Goal: Information Seeking & Learning: Learn about a topic

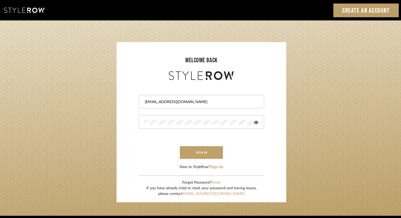
click at [318, 15] on div "Sign In Create an Account" at bounding box center [200, 10] width 401 height 20
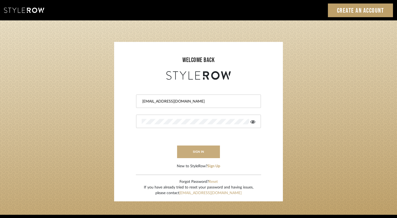
click at [202, 153] on button "sign in" at bounding box center [198, 151] width 43 height 13
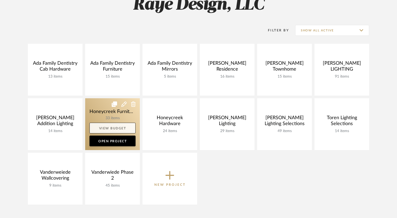
scroll to position [59, 0]
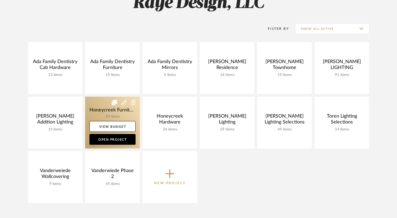
click at [107, 109] on link at bounding box center [112, 123] width 55 height 52
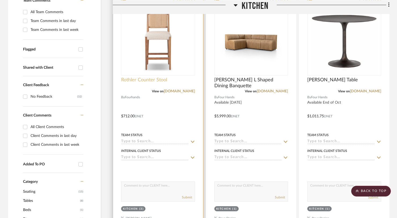
scroll to position [159, 0]
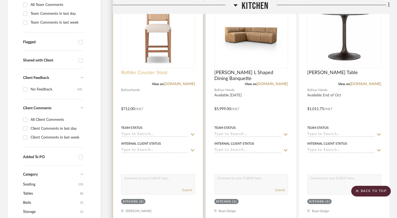
click at [143, 73] on span "Rothler Counter Stool" at bounding box center [144, 73] width 46 height 6
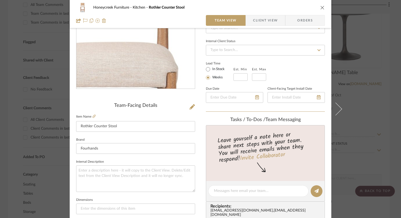
scroll to position [90, 0]
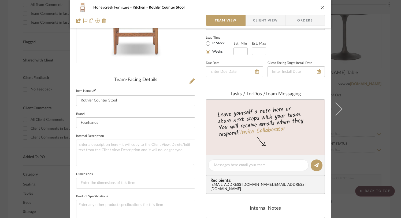
click at [93, 90] on icon at bounding box center [94, 90] width 3 height 3
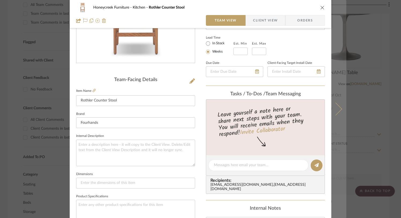
click at [337, 110] on icon at bounding box center [335, 108] width 13 height 13
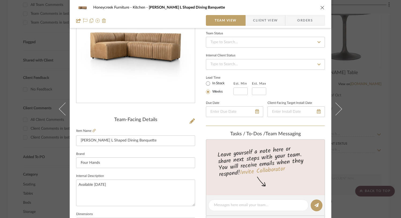
scroll to position [51, 0]
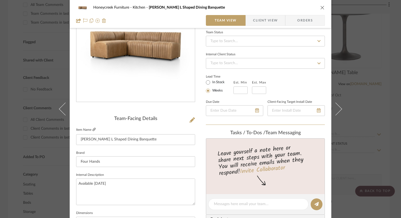
click at [93, 128] on icon at bounding box center [94, 129] width 3 height 3
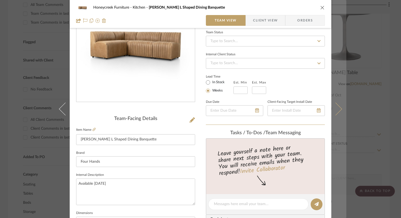
click at [340, 111] on button at bounding box center [338, 109] width 15 height 218
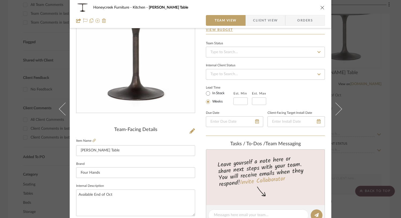
scroll to position [40, 0]
click at [93, 141] on icon at bounding box center [94, 140] width 3 height 3
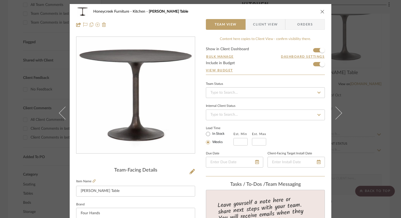
click at [321, 12] on icon "close" at bounding box center [322, 11] width 4 height 4
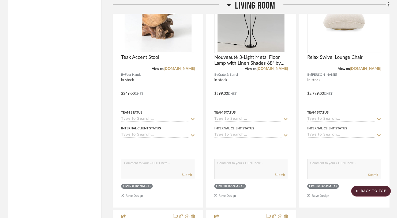
scroll to position [922, 0]
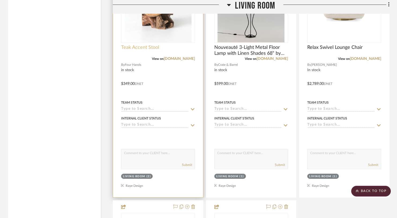
click at [144, 48] on span "Teak Accent Stool" at bounding box center [140, 48] width 38 height 6
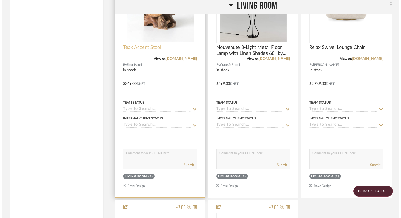
scroll to position [0, 0]
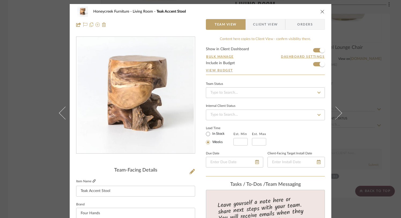
click at [93, 179] on fa-icon at bounding box center [94, 180] width 3 height 3
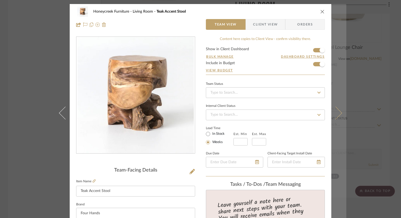
click at [336, 116] on icon at bounding box center [335, 112] width 13 height 13
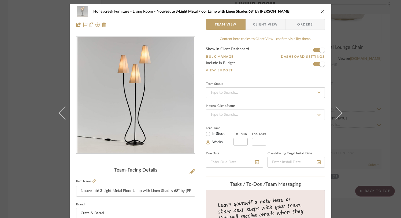
click at [336, 116] on icon at bounding box center [335, 112] width 13 height 13
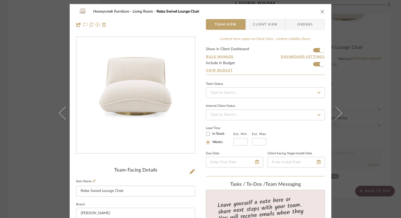
click at [336, 116] on icon at bounding box center [335, 112] width 13 height 13
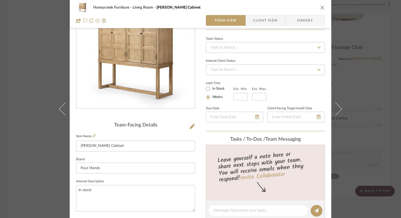
scroll to position [48, 0]
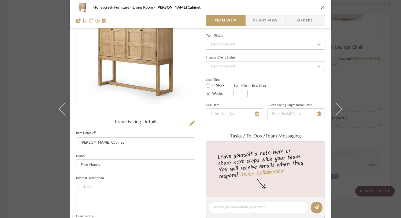
click at [93, 132] on icon at bounding box center [94, 132] width 3 height 3
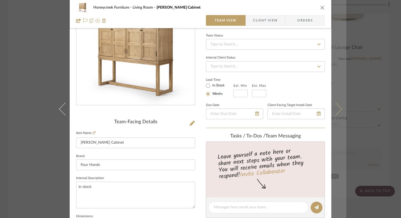
click at [334, 109] on icon at bounding box center [335, 108] width 13 height 13
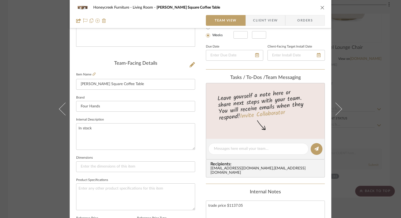
scroll to position [125, 0]
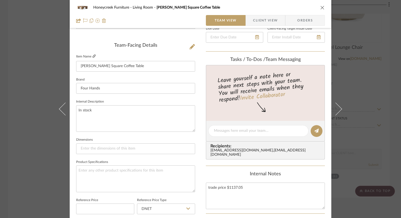
click at [93, 56] on icon at bounding box center [94, 55] width 3 height 3
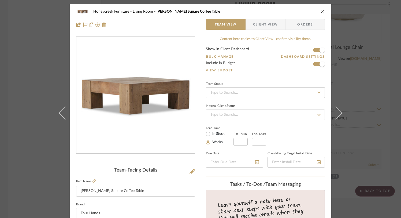
scroll to position [2, 0]
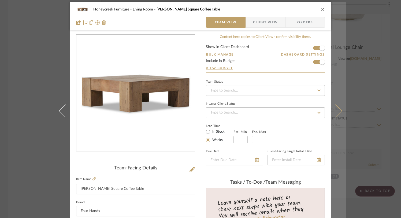
click at [340, 104] on button at bounding box center [338, 111] width 15 height 218
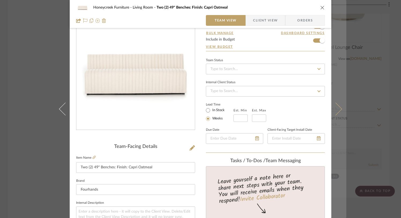
scroll to position [3, 0]
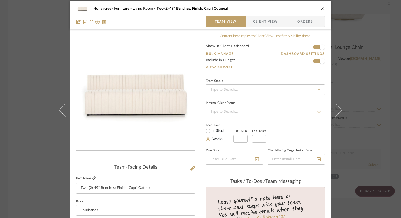
click at [93, 177] on icon at bounding box center [94, 177] width 3 height 3
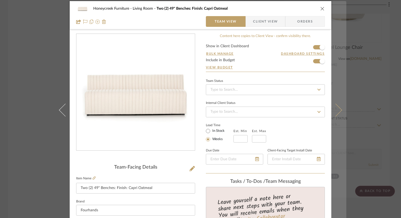
click at [338, 110] on icon at bounding box center [335, 110] width 13 height 13
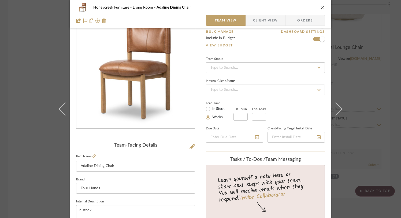
scroll to position [14, 0]
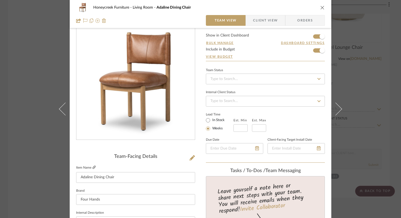
click at [93, 168] on icon at bounding box center [94, 166] width 3 height 3
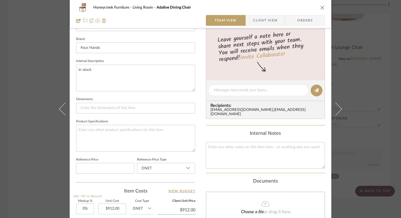
scroll to position [98, 0]
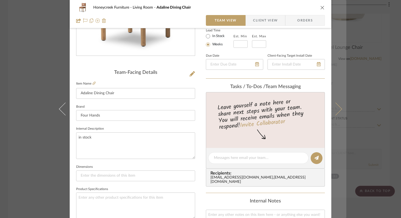
click at [335, 108] on icon at bounding box center [335, 108] width 13 height 13
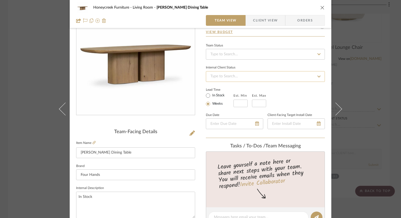
scroll to position [39, 0]
click at [93, 142] on icon at bounding box center [94, 141] width 3 height 3
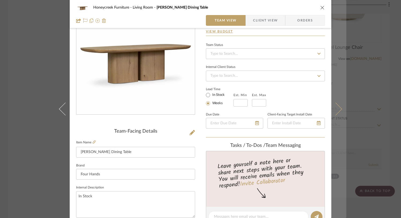
click at [337, 108] on icon at bounding box center [335, 108] width 13 height 13
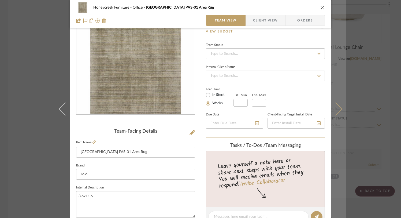
click at [337, 108] on icon at bounding box center [335, 108] width 13 height 13
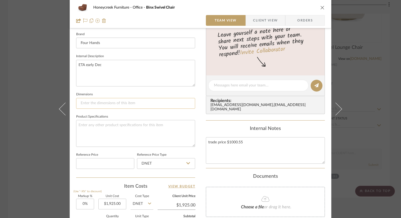
scroll to position [133, 0]
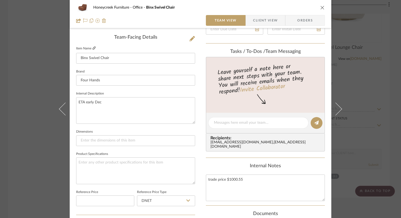
click at [93, 49] on icon at bounding box center [94, 47] width 3 height 3
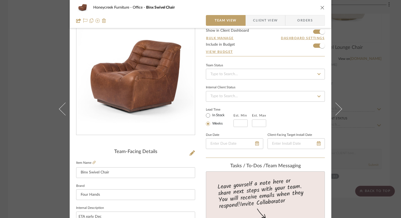
scroll to position [0, 0]
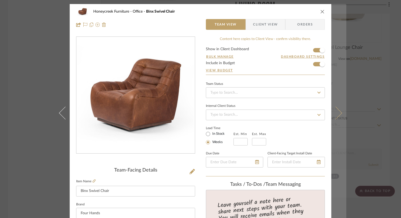
click at [336, 114] on icon at bounding box center [335, 112] width 13 height 13
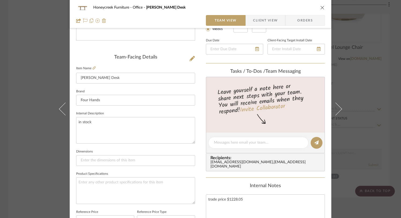
scroll to position [112, 0]
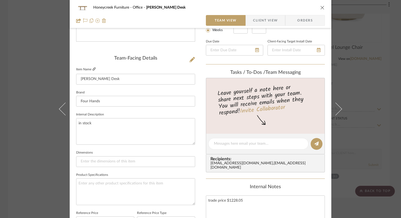
click at [93, 69] on icon at bounding box center [94, 68] width 3 height 3
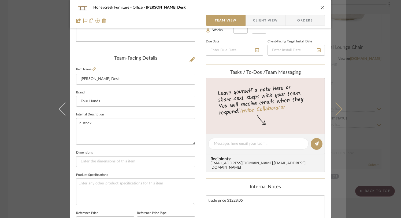
click at [340, 109] on button at bounding box center [338, 109] width 15 height 218
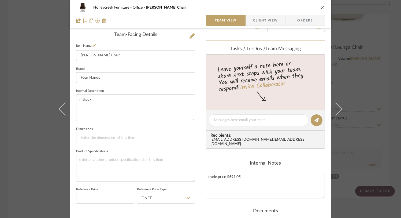
scroll to position [81, 0]
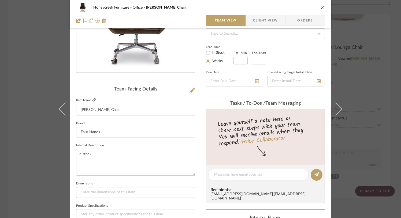
click at [93, 99] on icon at bounding box center [94, 99] width 3 height 3
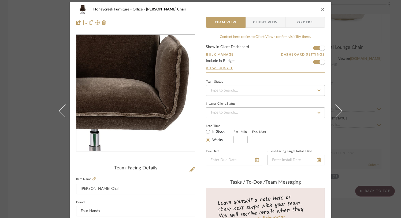
scroll to position [0, 0]
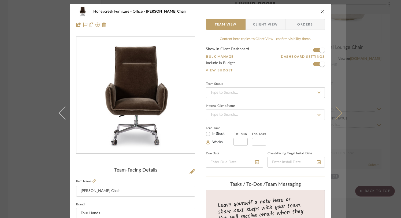
click at [338, 117] on button at bounding box center [338, 113] width 15 height 218
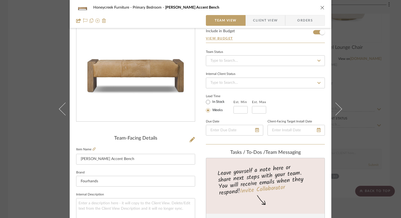
scroll to position [102, 0]
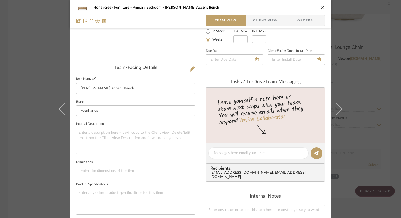
click at [93, 78] on icon at bounding box center [94, 78] width 3 height 3
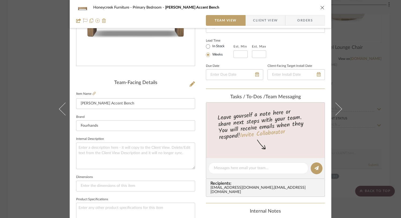
scroll to position [0, 0]
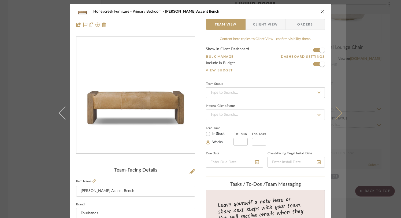
click at [339, 113] on icon at bounding box center [335, 112] width 13 height 13
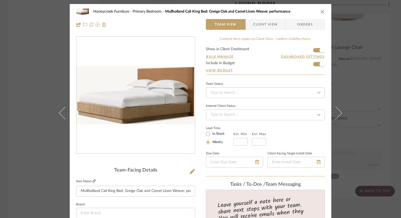
click at [93, 179] on fa-icon at bounding box center [94, 180] width 3 height 3
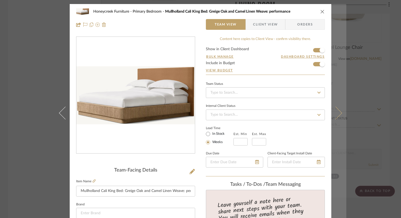
click at [337, 113] on icon at bounding box center [335, 112] width 13 height 13
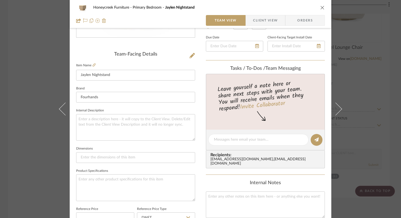
scroll to position [47, 0]
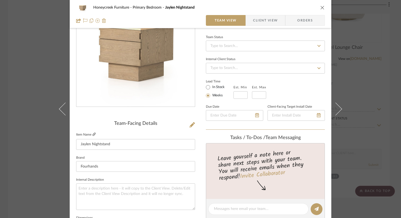
click at [93, 135] on icon at bounding box center [94, 133] width 3 height 3
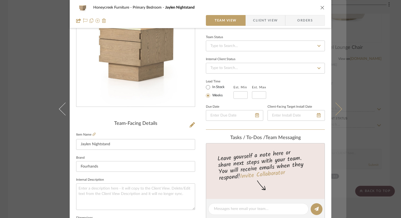
click at [337, 107] on icon at bounding box center [335, 108] width 13 height 13
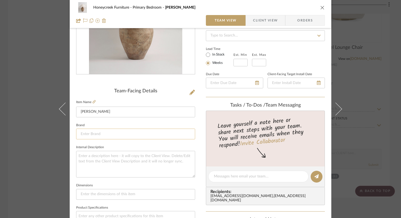
scroll to position [62, 0]
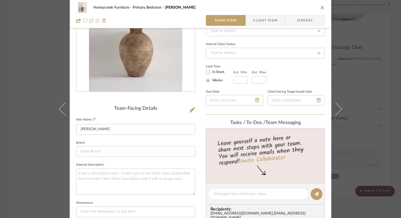
click at [90, 119] on label "Item Name" at bounding box center [86, 119] width 20 height 5
click at [93, 119] on icon at bounding box center [94, 118] width 3 height 3
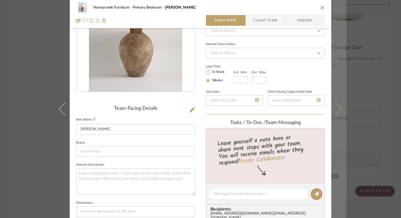
click at [334, 112] on icon at bounding box center [335, 108] width 13 height 13
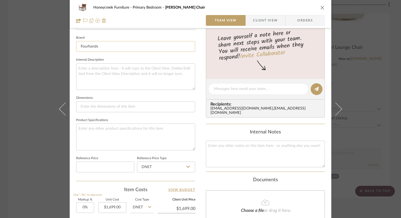
scroll to position [143, 0]
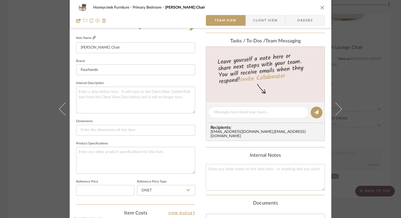
click at [93, 37] on icon at bounding box center [94, 37] width 3 height 3
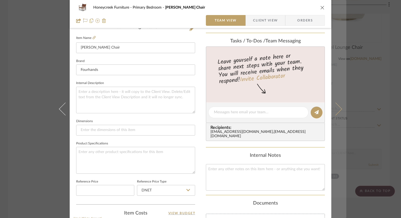
click at [337, 112] on button at bounding box center [338, 109] width 15 height 218
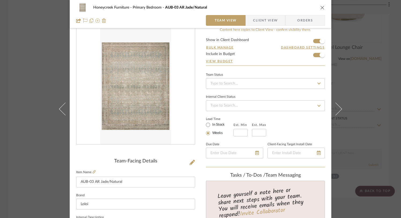
scroll to position [10, 0]
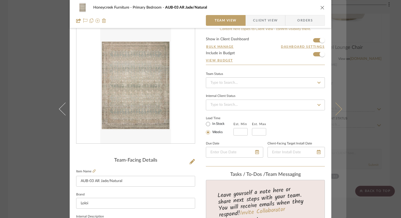
click at [337, 109] on icon at bounding box center [335, 108] width 13 height 13
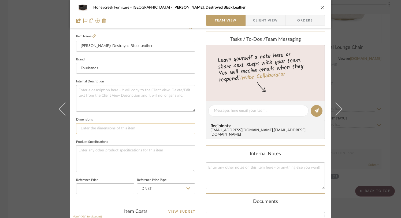
scroll to position [135, 0]
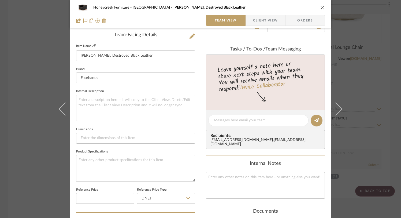
click at [94, 48] on link at bounding box center [94, 46] width 3 height 5
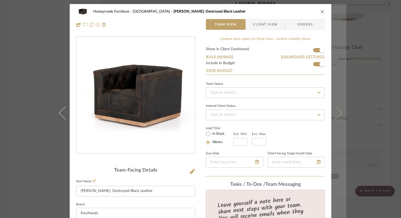
click at [339, 111] on button at bounding box center [338, 113] width 15 height 218
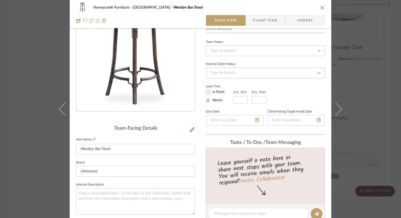
scroll to position [73, 0]
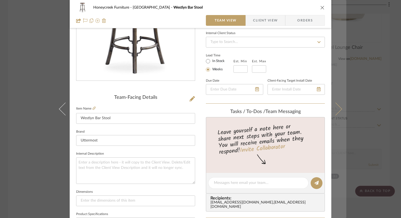
click at [337, 108] on icon at bounding box center [335, 108] width 13 height 13
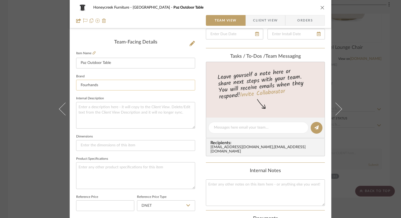
scroll to position [105, 0]
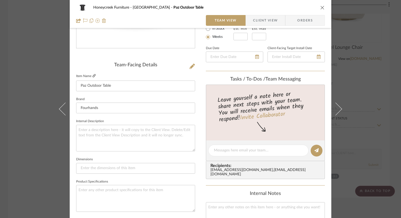
click at [93, 75] on icon at bounding box center [94, 75] width 3 height 3
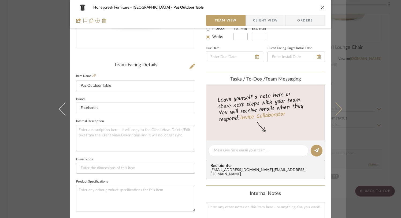
click at [337, 107] on icon at bounding box center [335, 108] width 13 height 13
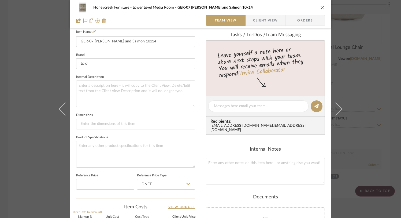
scroll to position [161, 0]
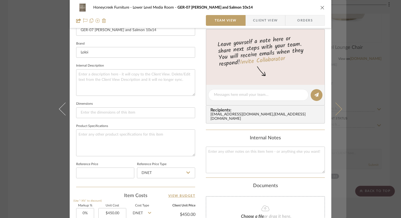
click at [340, 110] on button at bounding box center [338, 109] width 15 height 218
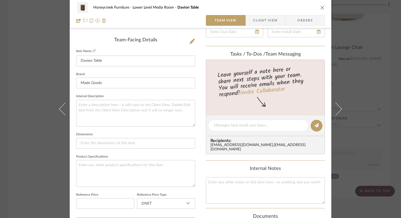
scroll to position [169, 0]
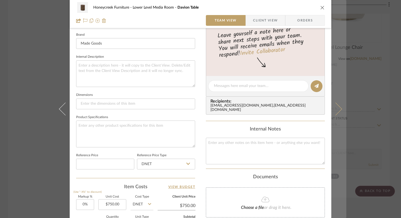
click at [340, 106] on button at bounding box center [338, 109] width 15 height 218
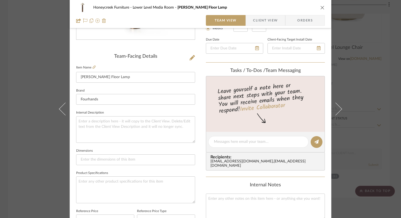
scroll to position [103, 0]
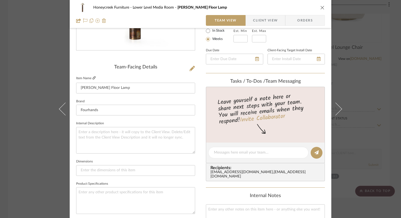
click at [93, 77] on icon at bounding box center [94, 77] width 3 height 3
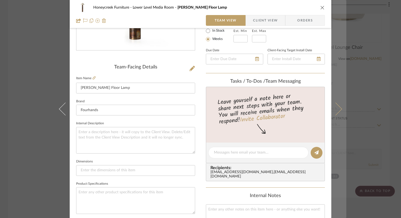
click at [337, 108] on icon at bounding box center [335, 108] width 13 height 13
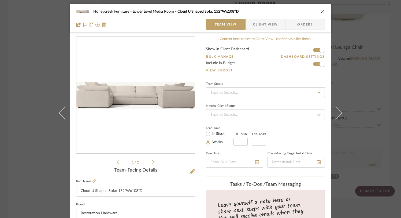
scroll to position [108, 0]
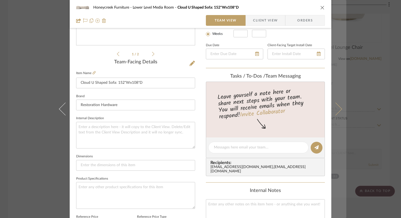
click at [335, 112] on icon at bounding box center [335, 108] width 13 height 13
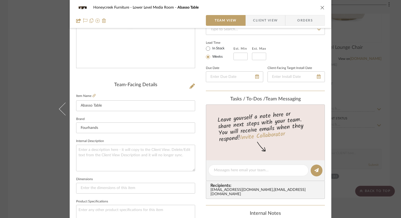
scroll to position [91, 0]
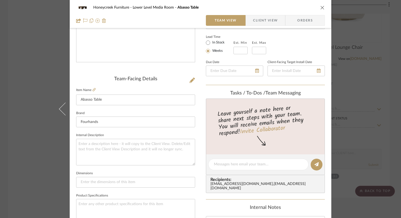
click at [94, 91] on fieldset "Item Name Abasso Table" at bounding box center [135, 95] width 119 height 19
click at [93, 89] on icon at bounding box center [94, 89] width 3 height 3
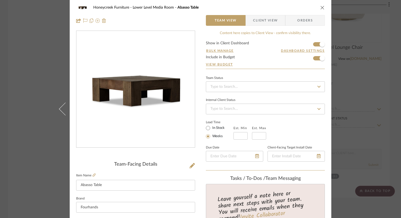
scroll to position [0, 0]
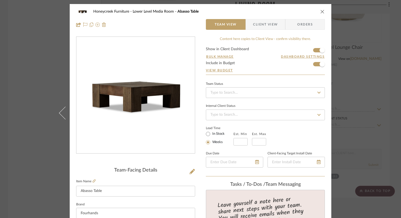
click at [320, 11] on icon "close" at bounding box center [322, 11] width 4 height 4
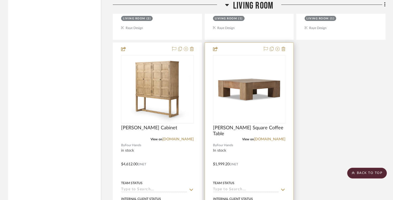
scroll to position [1080, 0]
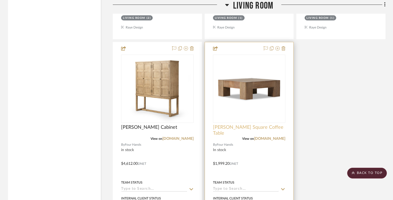
click at [239, 126] on span "Abaso Square Coffee Table" at bounding box center [249, 130] width 73 height 12
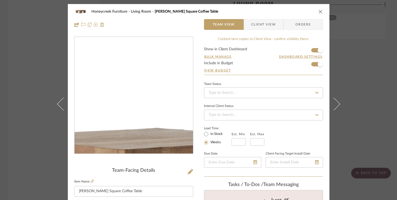
scroll to position [0, 0]
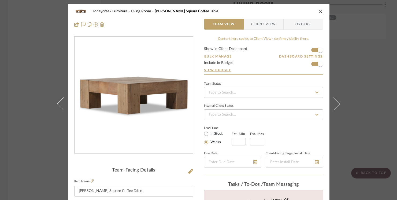
click at [319, 10] on icon "close" at bounding box center [321, 11] width 4 height 4
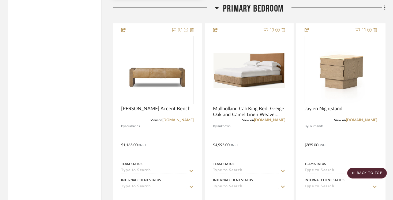
scroll to position [1886, 0]
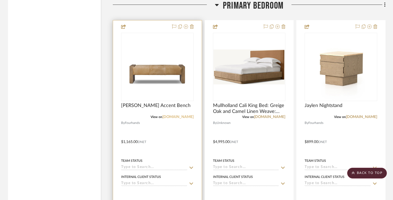
click at [176, 116] on link "[DOMAIN_NAME]" at bounding box center [178, 117] width 31 height 4
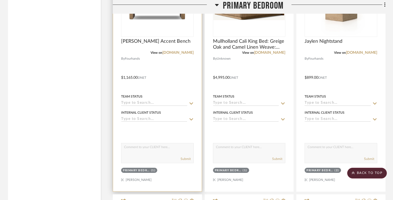
scroll to position [1937, 0]
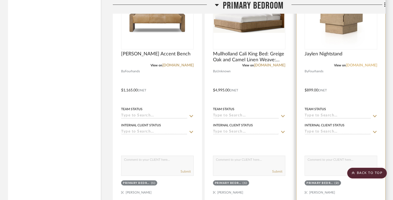
click at [356, 63] on link "[DOMAIN_NAME]" at bounding box center [361, 65] width 31 height 4
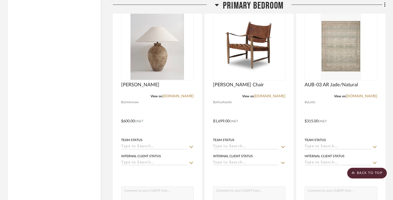
scroll to position [2171, 0]
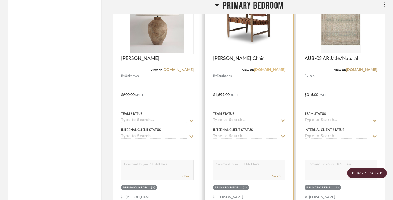
click at [266, 68] on link "[DOMAIN_NAME]" at bounding box center [269, 70] width 31 height 4
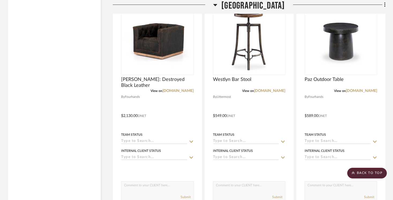
scroll to position [2413, 0]
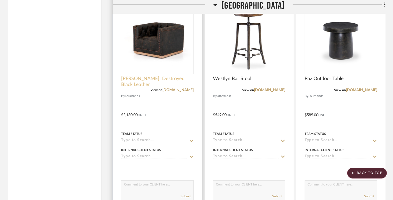
click at [166, 78] on span "Max Swivel: Destroyed Black Leather" at bounding box center [157, 82] width 73 height 12
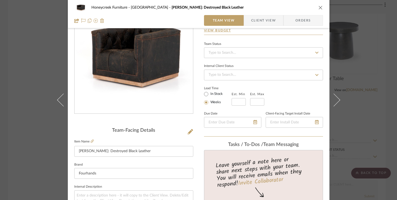
scroll to position [92, 0]
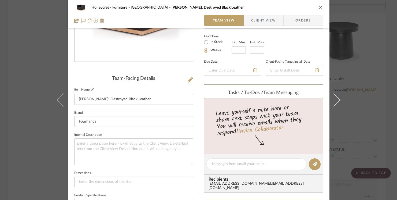
click at [91, 87] on link at bounding box center [92, 89] width 3 height 5
click at [320, 6] on icon "close" at bounding box center [321, 7] width 4 height 4
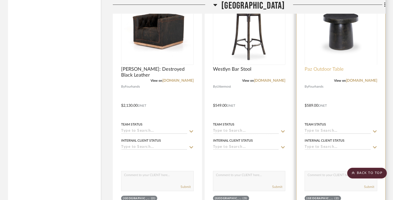
scroll to position [2423, 0]
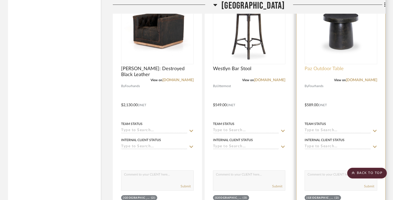
click at [331, 67] on span "Paz Outdoor Table" at bounding box center [324, 69] width 39 height 6
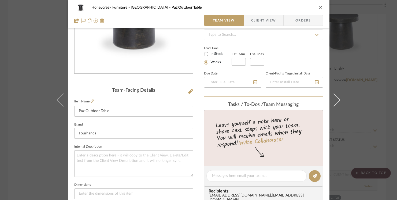
scroll to position [107, 0]
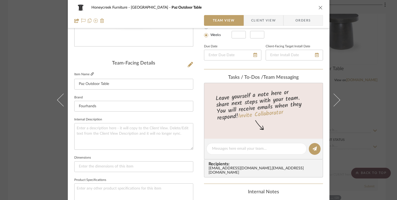
click at [91, 75] on icon at bounding box center [92, 73] width 3 height 3
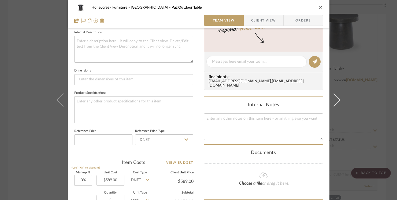
scroll to position [264, 0]
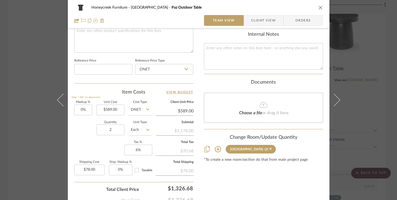
click at [319, 8] on icon "close" at bounding box center [321, 7] width 4 height 4
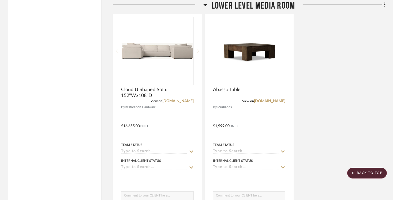
scroll to position [2907, 0]
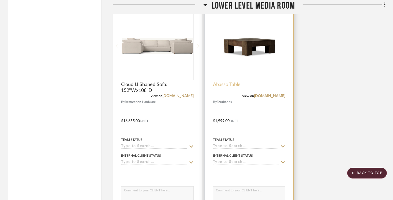
click at [235, 82] on span "Abasso Table" at bounding box center [227, 85] width 28 height 6
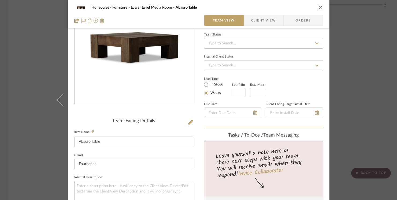
scroll to position [15, 0]
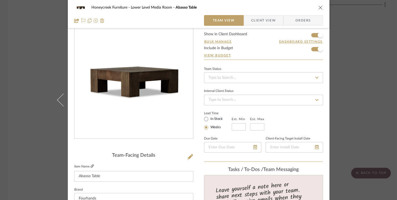
click at [91, 166] on icon at bounding box center [92, 165] width 3 height 3
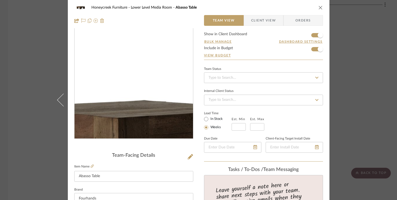
scroll to position [0, 0]
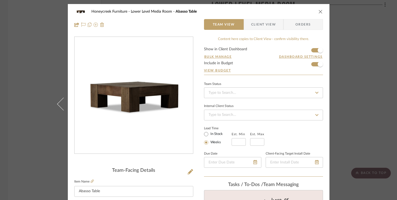
click at [320, 11] on icon "close" at bounding box center [321, 11] width 4 height 4
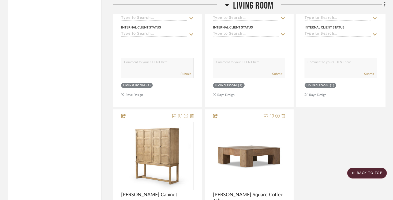
scroll to position [1014, 0]
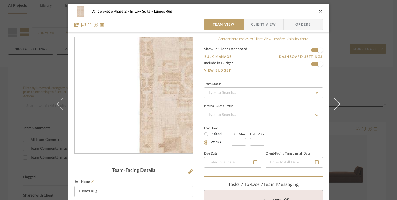
scroll to position [57, 0]
